Goal: Task Accomplishment & Management: Manage account settings

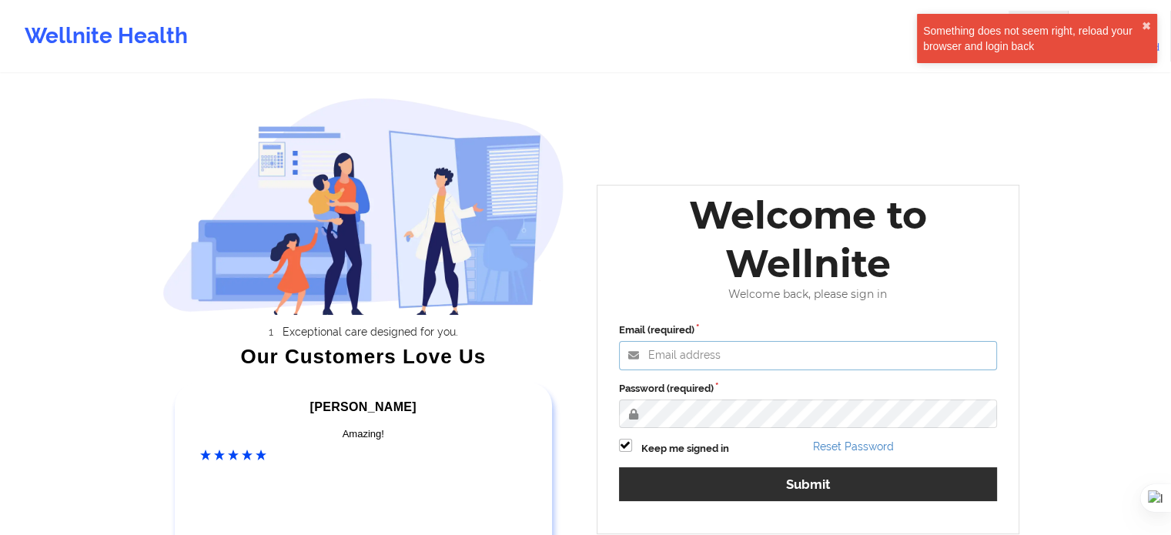
type input "[EMAIL_ADDRESS][DOMAIN_NAME]"
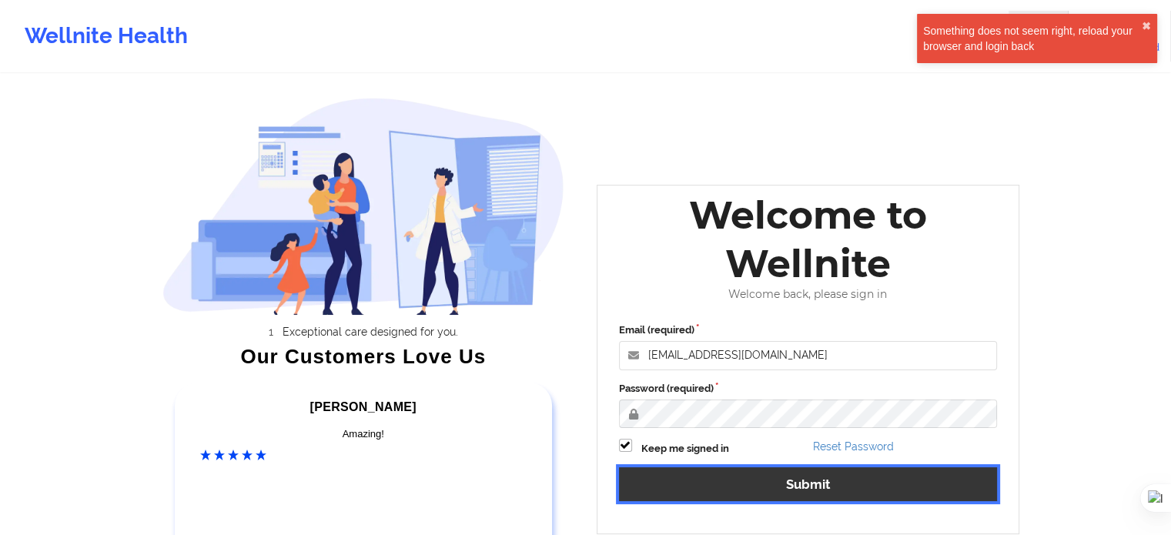
click at [797, 490] on button "Submit" at bounding box center [808, 483] width 379 height 33
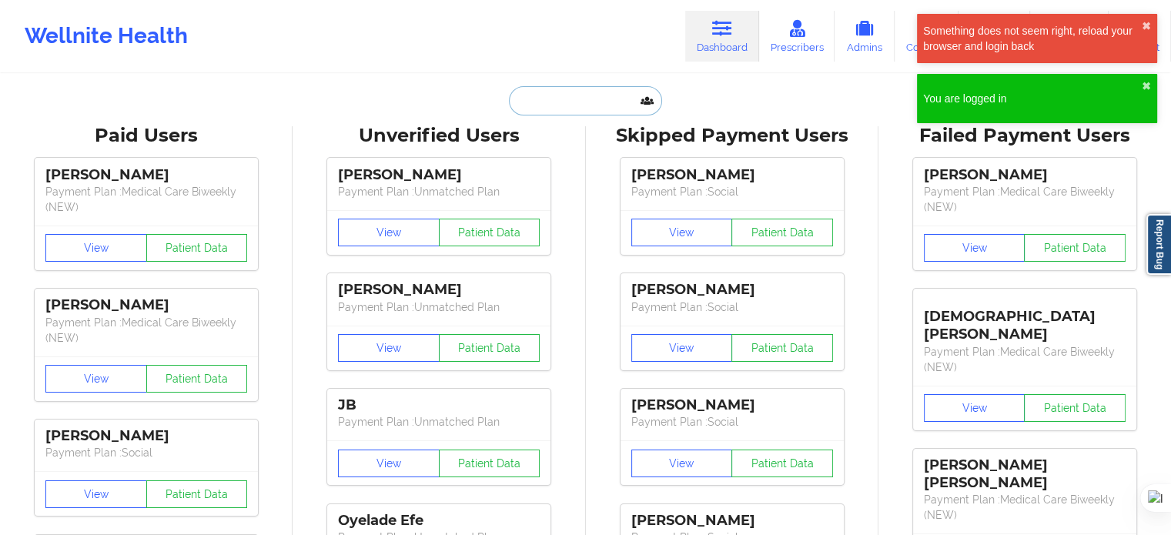
click at [551, 92] on input "text" at bounding box center [585, 100] width 152 height 29
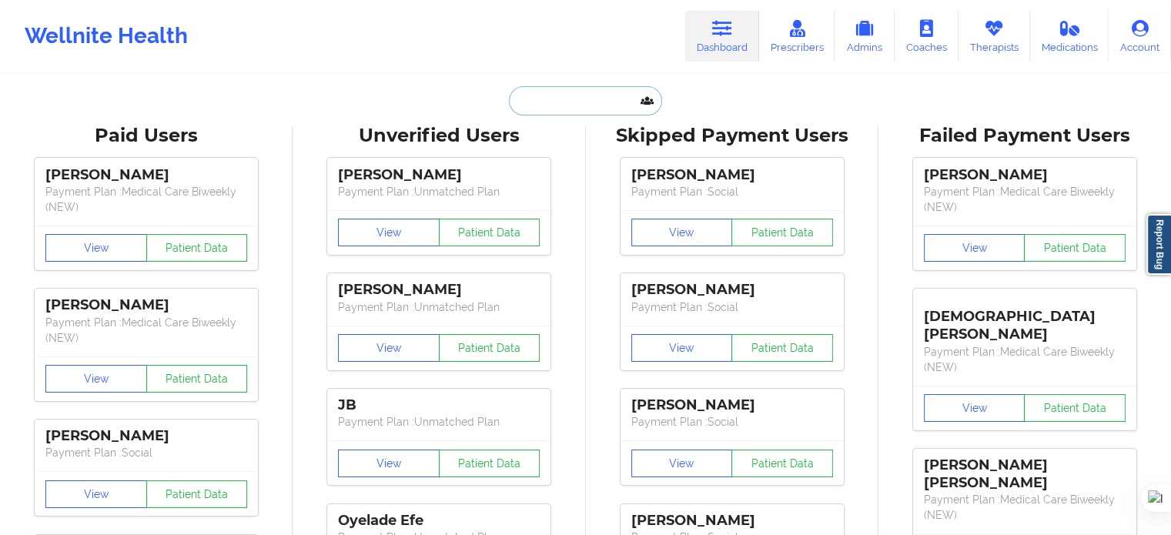
paste input "[PERSON_NAME]"
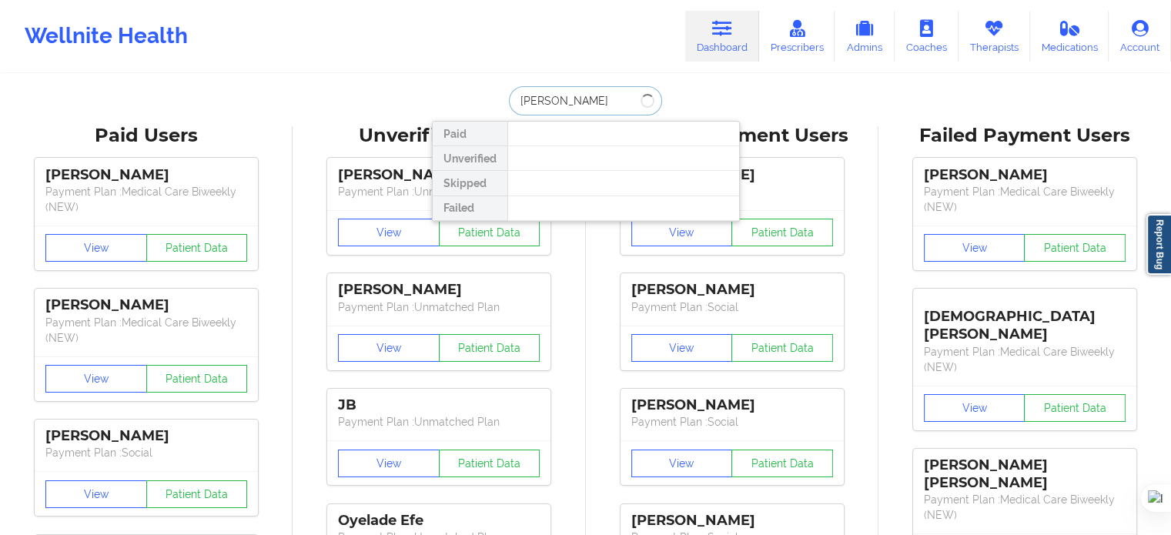
drag, startPoint x: 575, startPoint y: 95, endPoint x: 471, endPoint y: 97, distance: 103.9
click at [471, 97] on div "[PERSON_NAME] Paid Unverified Skipped Failed" at bounding box center [586, 100] width 308 height 29
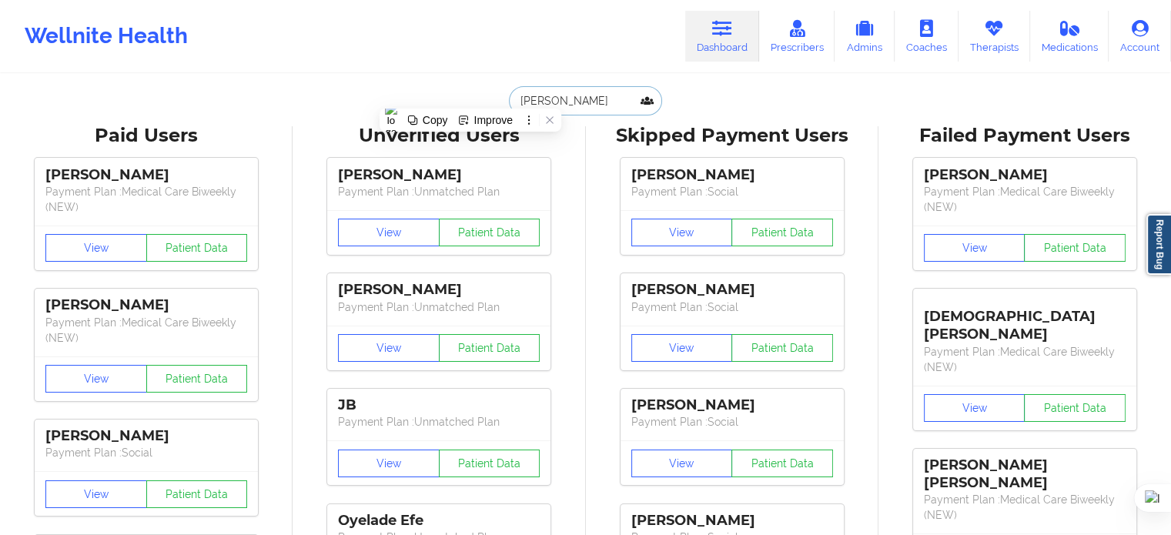
type input "e"
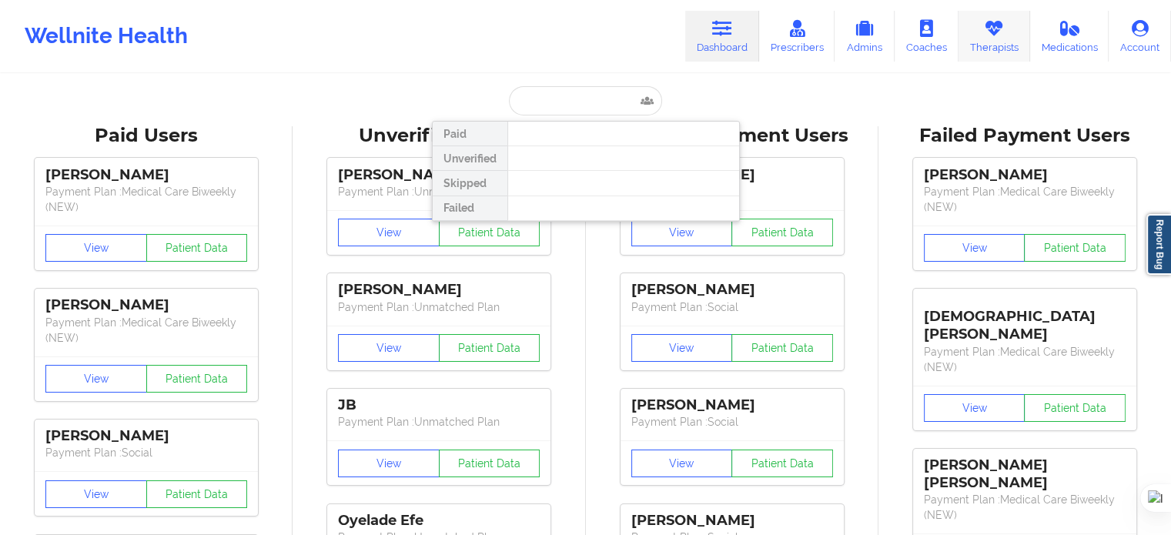
click at [991, 41] on link "Therapists" at bounding box center [994, 36] width 72 height 51
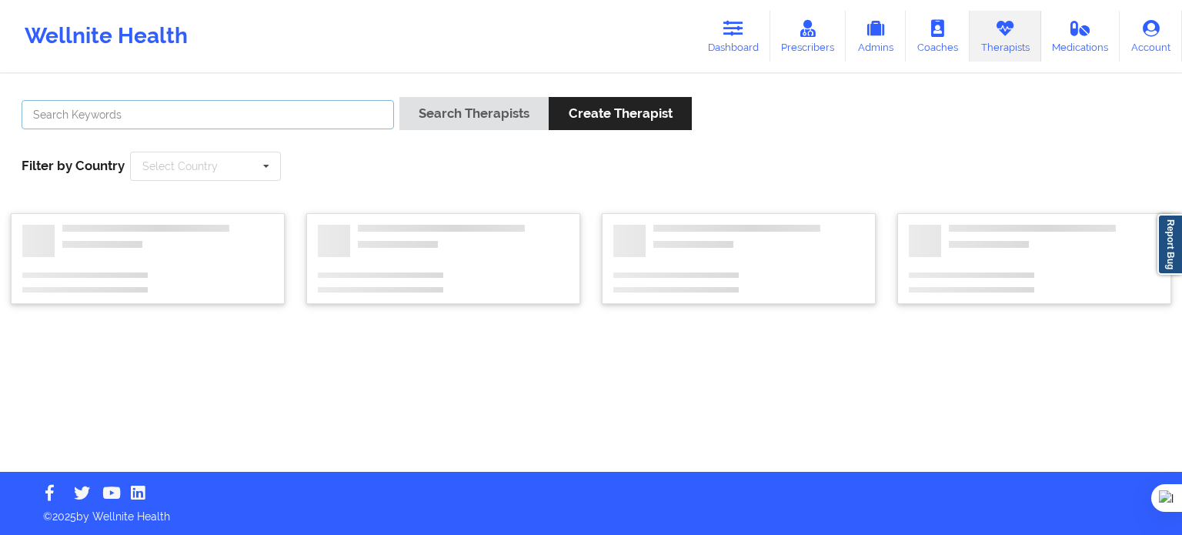
click at [348, 115] on input "text" at bounding box center [208, 114] width 373 height 29
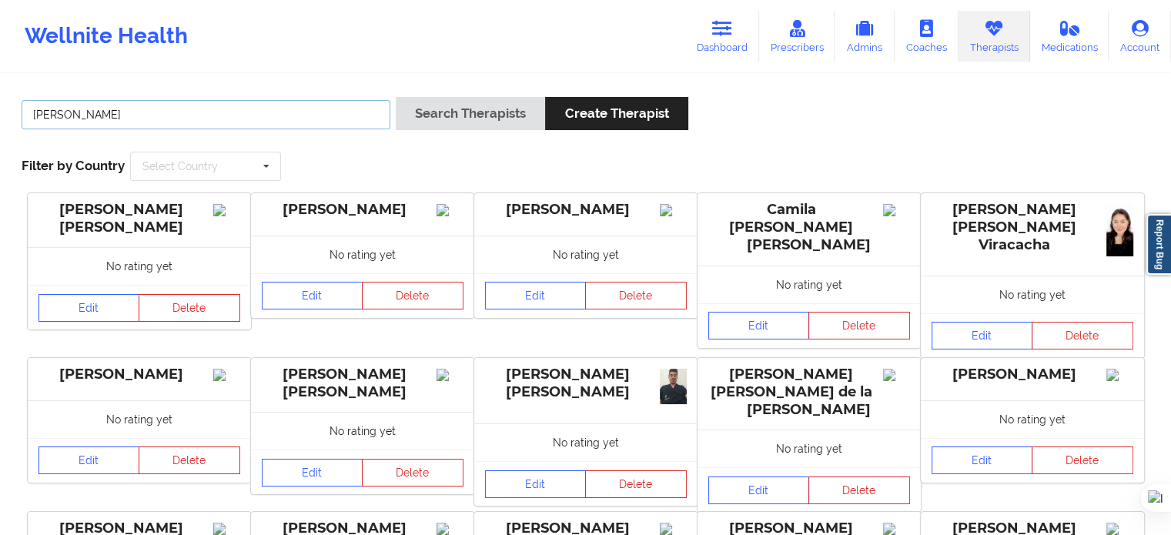
type input "[PERSON_NAME]"
click at [396, 97] on button "Search Therapists" at bounding box center [470, 113] width 149 height 33
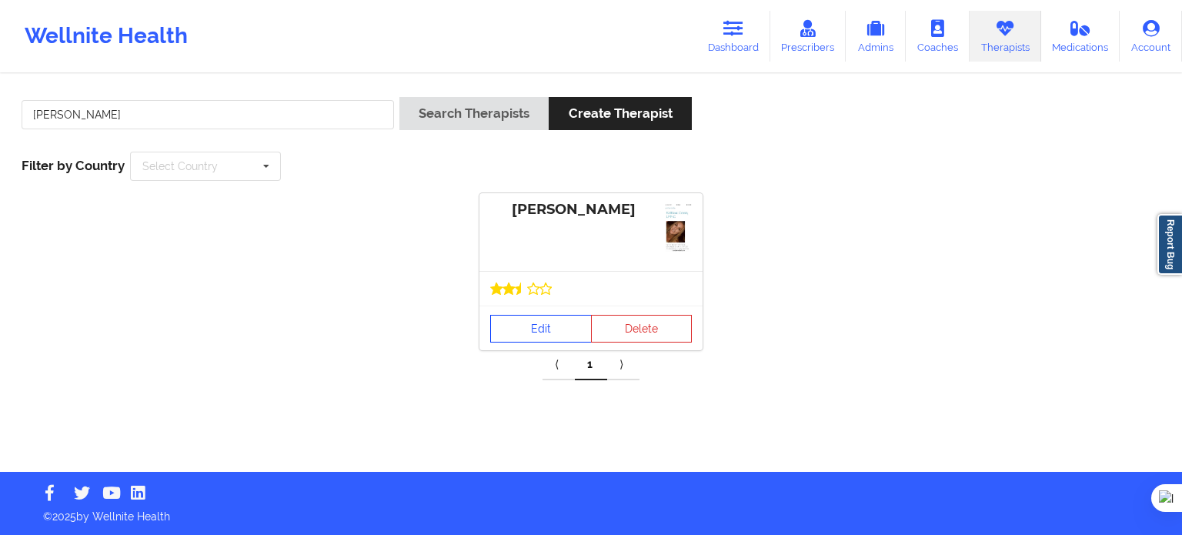
click at [566, 325] on link "Edit" at bounding box center [541, 329] width 102 height 28
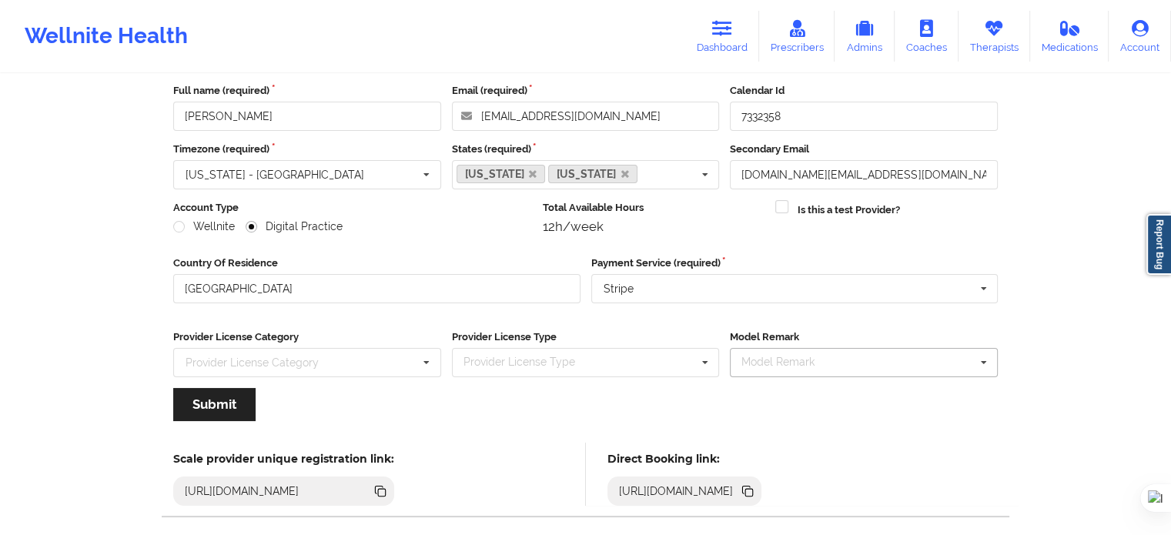
scroll to position [154, 0]
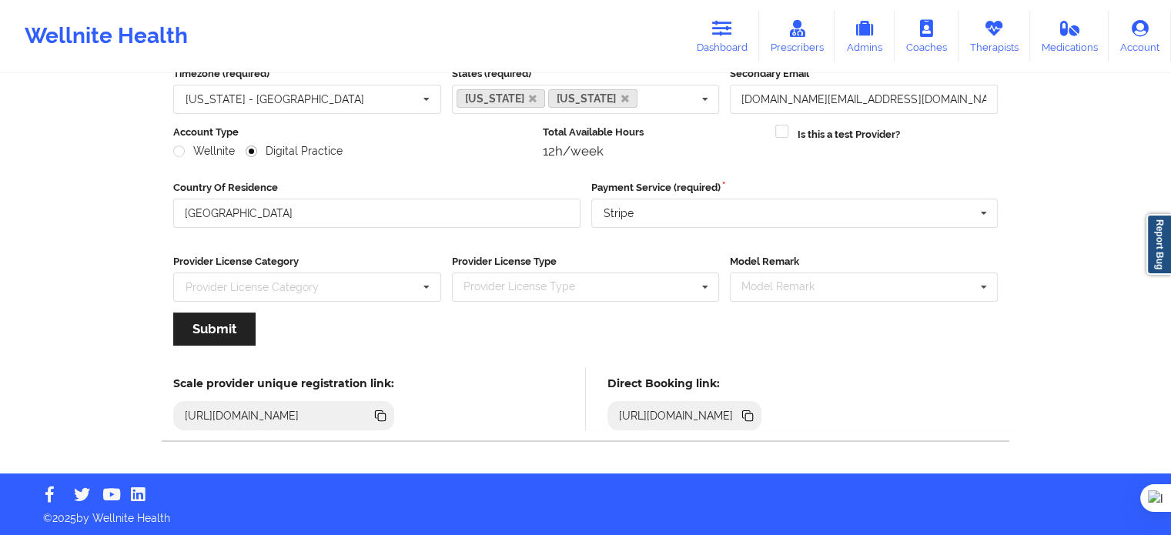
click at [753, 416] on icon at bounding box center [749, 417] width 8 height 8
